Goal: Go to known website: Access a specific website the user already knows

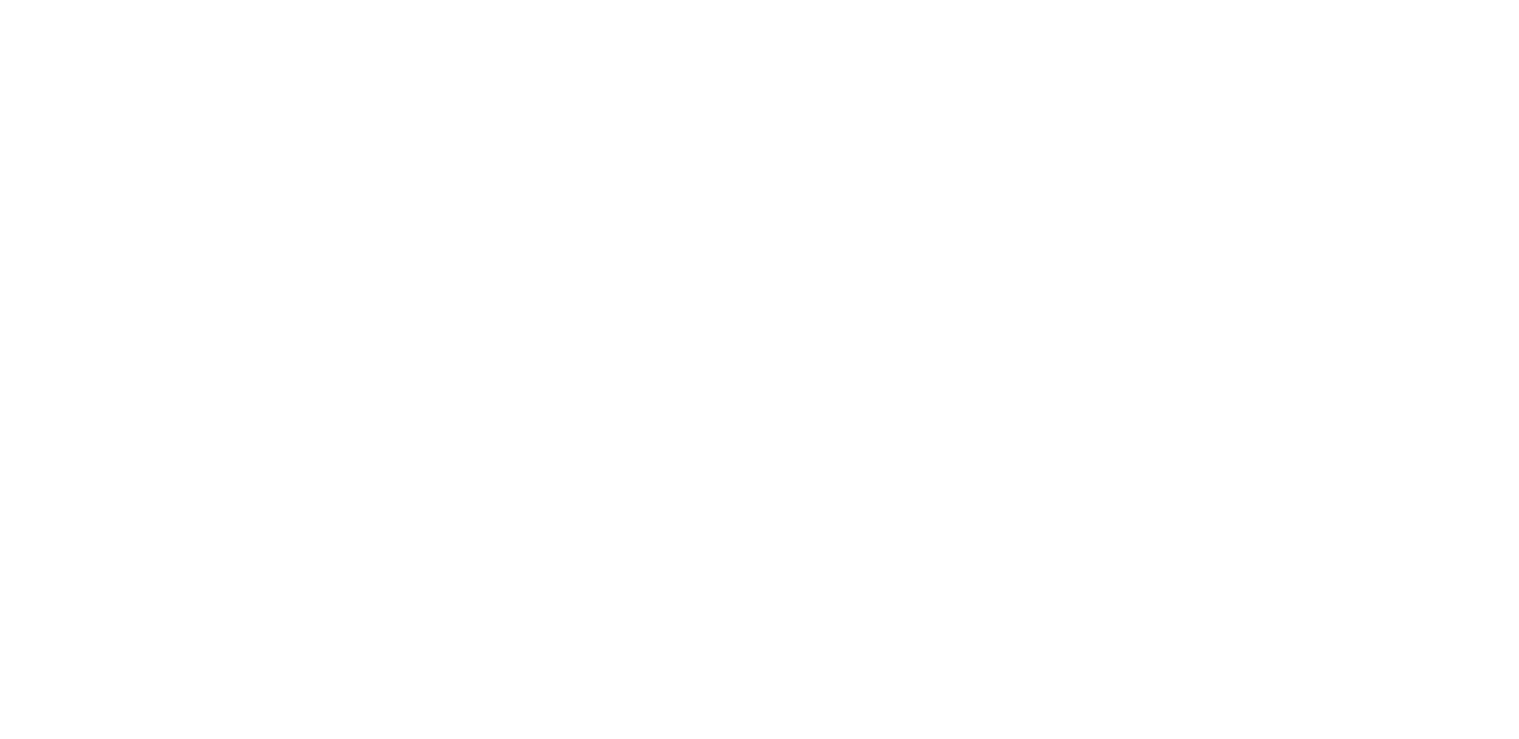
click at [700, 333] on div at bounding box center [759, 369] width 1519 height 739
click at [772, 87] on div at bounding box center [759, 369] width 1519 height 739
